Goal: Task Accomplishment & Management: Use online tool/utility

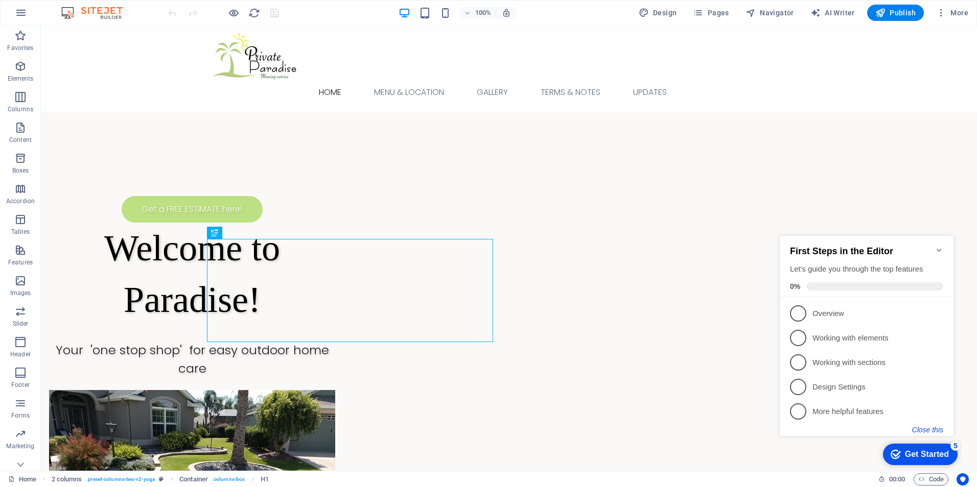
click at [936, 430] on button "Close this" at bounding box center [927, 430] width 31 height 8
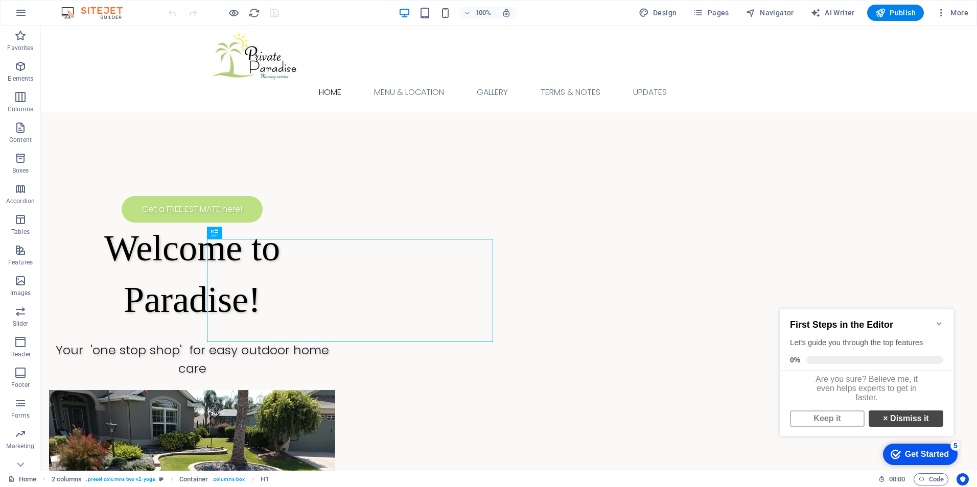
click at [891, 426] on link "× Dismiss it" at bounding box center [905, 419] width 75 height 16
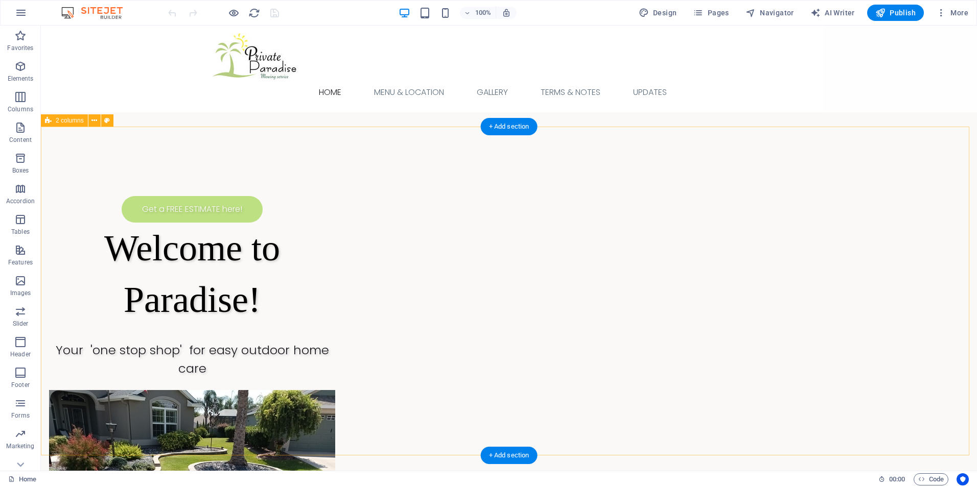
scroll to position [85, 0]
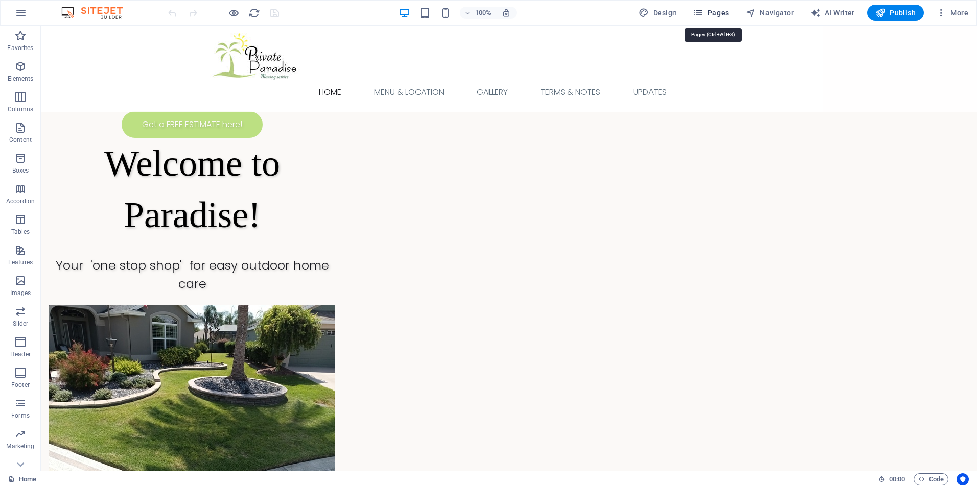
click at [708, 14] on span "Pages" at bounding box center [711, 13] width 36 height 10
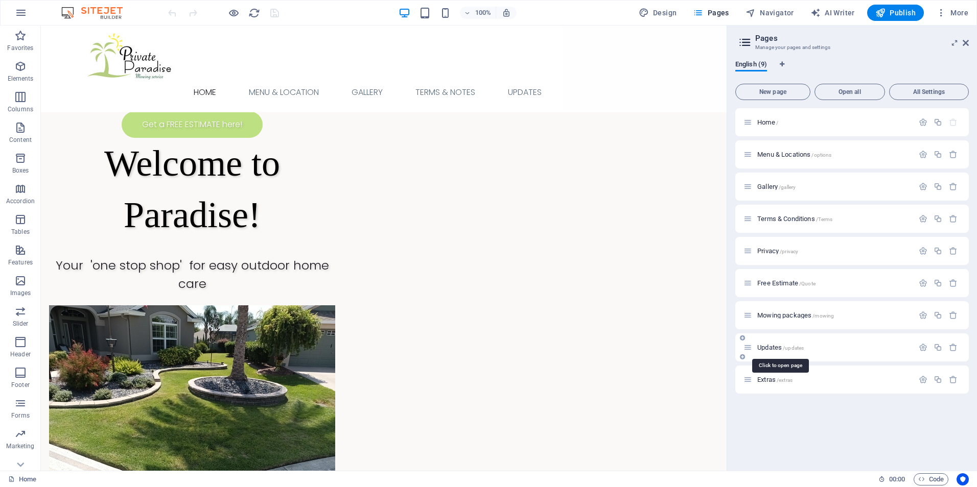
click at [769, 347] on span "Updates /updates" at bounding box center [780, 348] width 46 height 8
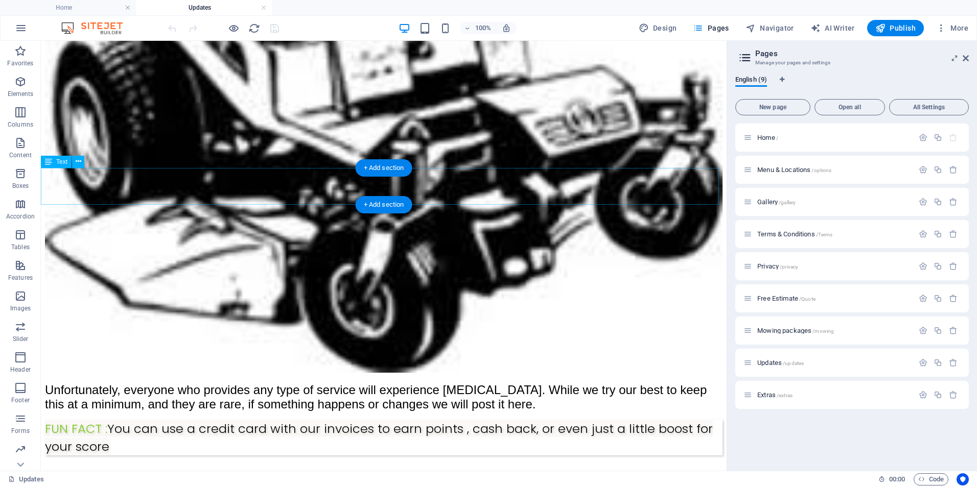
scroll to position [426, 0]
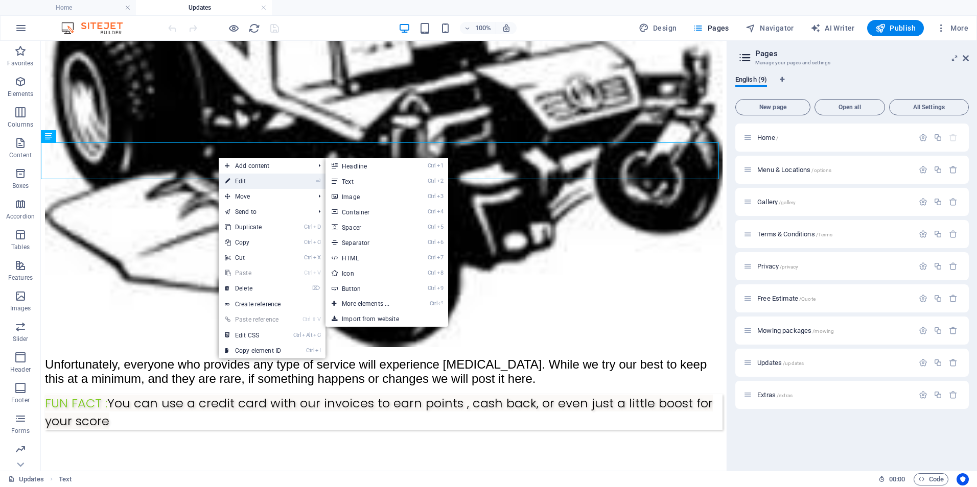
click at [258, 181] on link "⏎ Edit" at bounding box center [253, 181] width 68 height 15
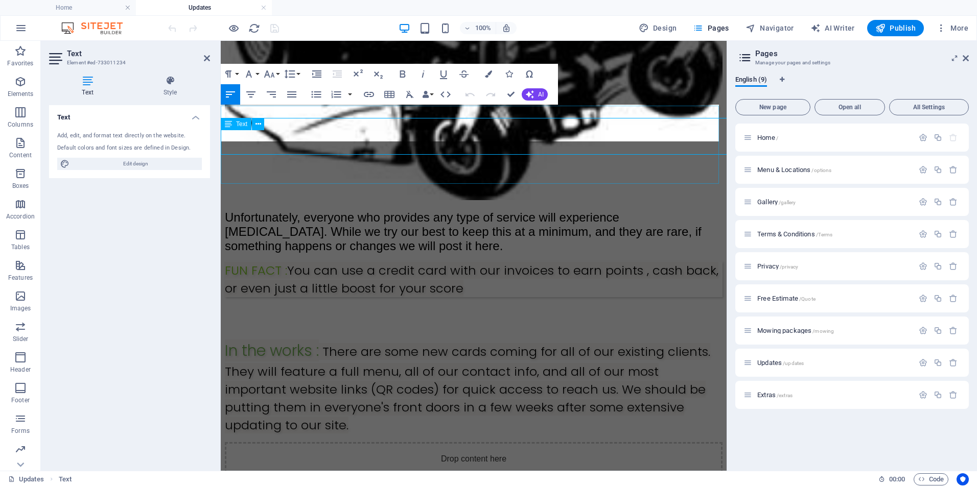
scroll to position [450, 0]
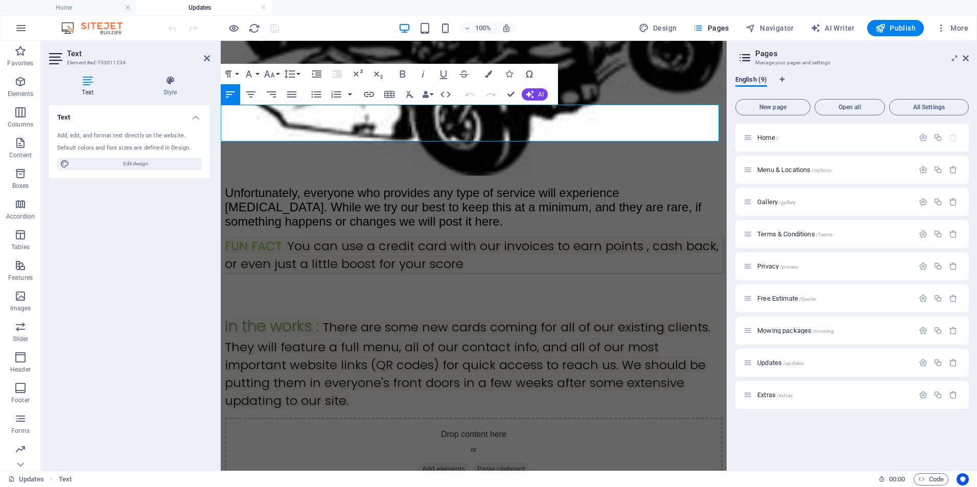
click at [463, 237] on p "FUN FACT : You can use a credit card with our invoices to earn points , cash ba…" at bounding box center [474, 255] width 498 height 36
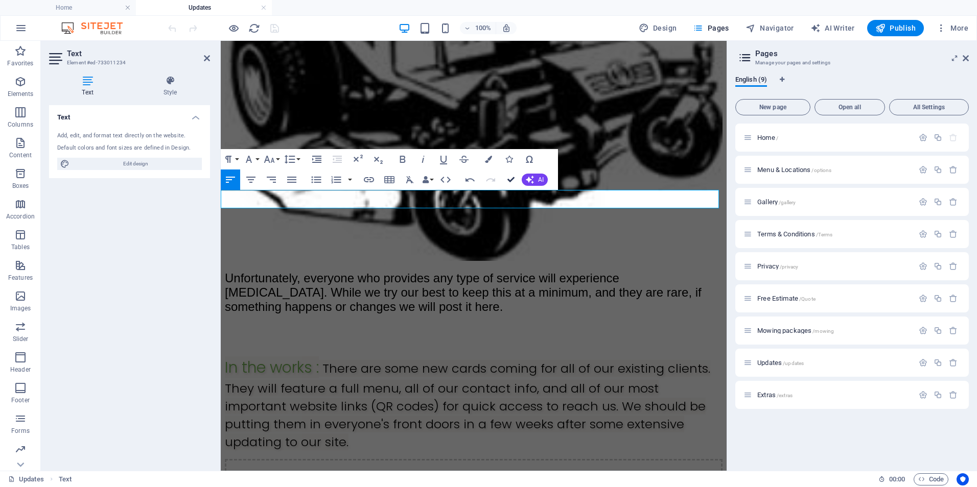
scroll to position [378, 0]
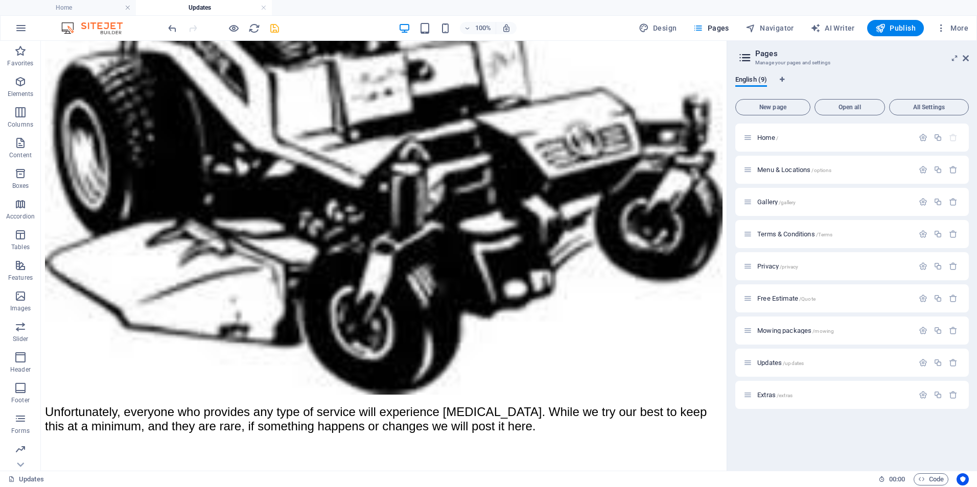
click at [272, 23] on icon "save" at bounding box center [275, 28] width 12 height 12
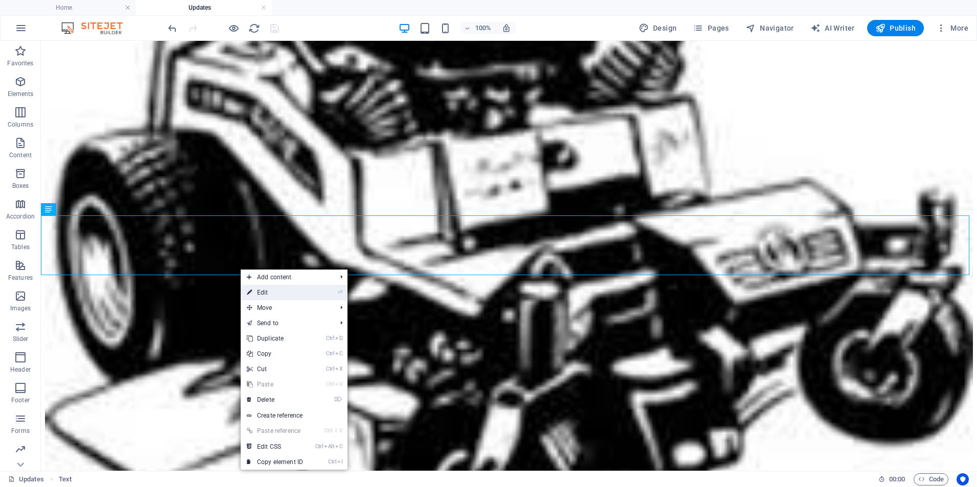
click at [266, 289] on link "⏎ Edit" at bounding box center [275, 292] width 68 height 15
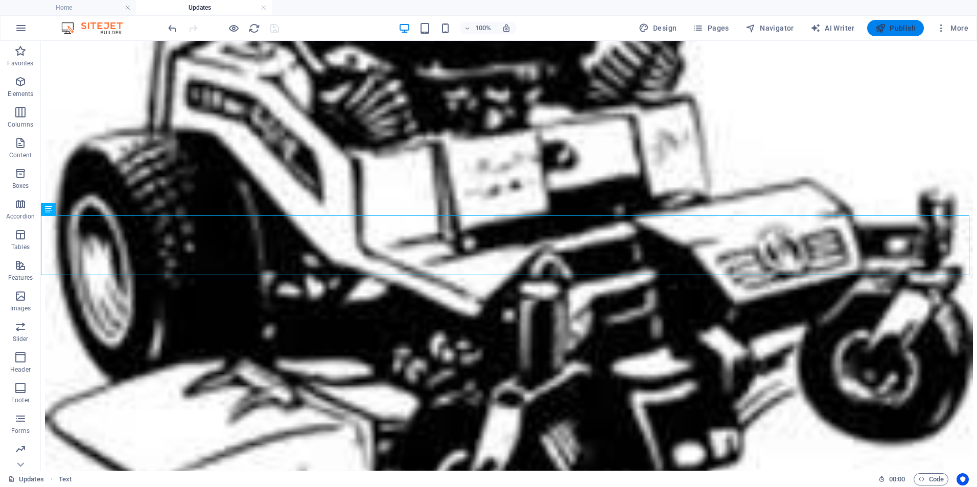
click at [891, 30] on span "Publish" at bounding box center [895, 28] width 40 height 10
